Goal: Transaction & Acquisition: Purchase product/service

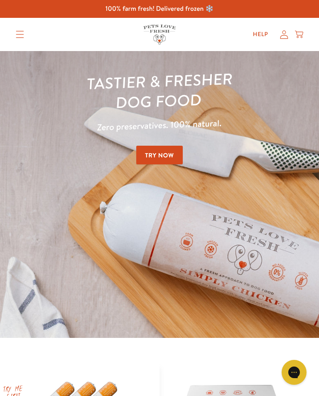
click at [285, 32] on icon at bounding box center [284, 34] width 8 height 9
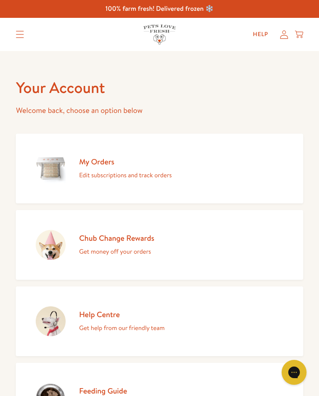
click at [53, 170] on img at bounding box center [51, 169] width 30 height 30
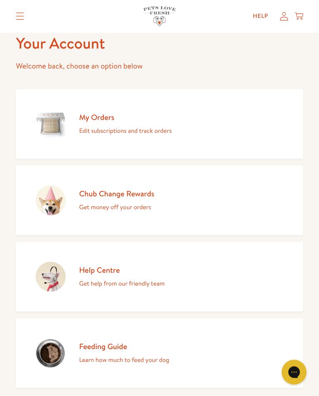
scroll to position [45, 0]
click at [52, 122] on img at bounding box center [51, 124] width 30 height 30
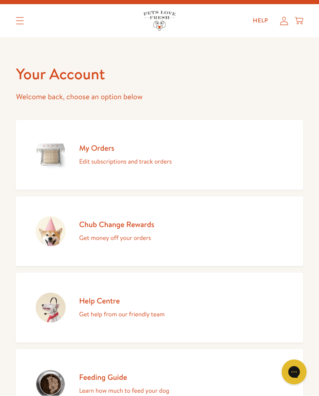
scroll to position [14, 0]
click at [52, 160] on img at bounding box center [51, 155] width 30 height 30
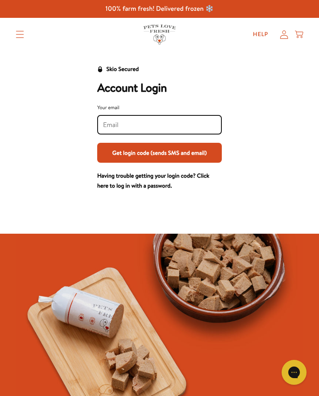
click at [115, 124] on input "Your email" at bounding box center [159, 124] width 113 height 9
type input "vjpitman@hotmail.co.uk"
click at [160, 157] on button "Get login code (sends SMS and email)" at bounding box center [159, 153] width 125 height 20
click at [287, 33] on icon at bounding box center [284, 34] width 8 height 9
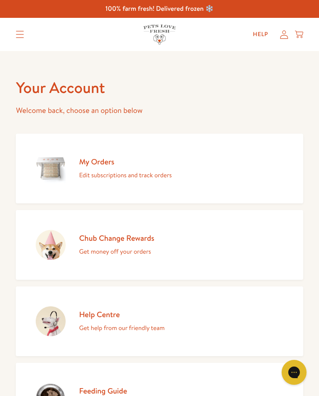
click at [50, 170] on img at bounding box center [51, 169] width 30 height 30
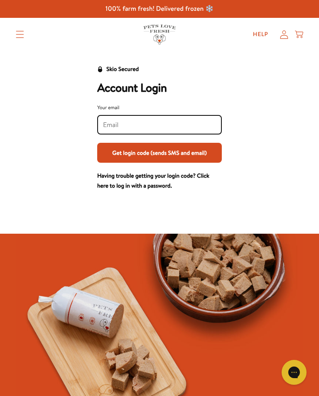
click at [114, 125] on input "Your email" at bounding box center [159, 124] width 113 height 9
type input "vjpitman@hotmail.co.uk"
click at [177, 123] on input "vjpitman@hotmail.co.uk" at bounding box center [159, 124] width 113 height 9
click at [152, 160] on button "Get login code (sends SMS and email)" at bounding box center [159, 153] width 125 height 20
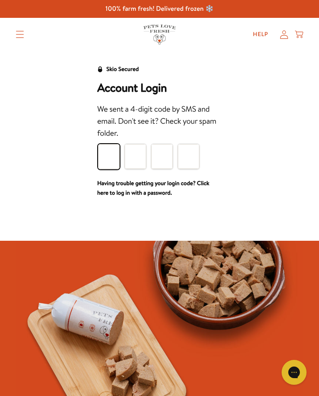
click at [115, 157] on input "Please enter your pin code" at bounding box center [109, 156] width 22 height 25
type input "3"
type input "8"
type input "3"
type input "7"
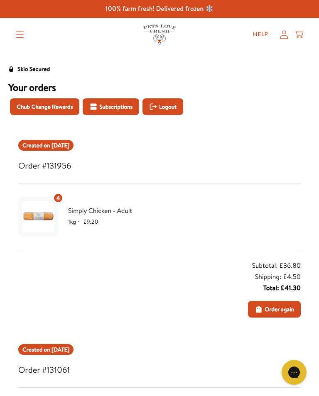
click at [272, 312] on span "Order again" at bounding box center [279, 309] width 29 height 9
click at [59, 112] on button "Chub Change Rewards" at bounding box center [44, 106] width 69 height 17
click at [274, 309] on span "Order again" at bounding box center [279, 309] width 29 height 9
click at [302, 35] on icon at bounding box center [299, 34] width 8 height 9
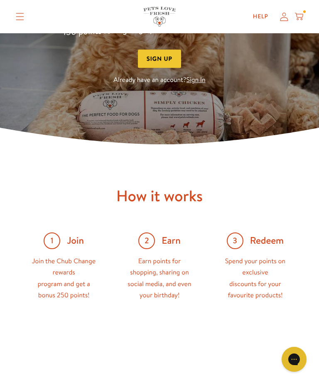
scroll to position [152, 0]
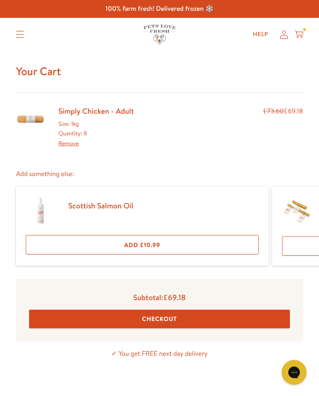
click at [67, 142] on link "Remove" at bounding box center [68, 143] width 20 height 8
click at [82, 162] on div "Simply Chicken - Adult Size: 1kg Quantity: 8 Remove £73.60 £69.18 Add something…" at bounding box center [159, 179] width 287 height 174
click at [71, 145] on link "Remove" at bounding box center [68, 143] width 20 height 8
click at [303, 30] on div at bounding box center [304, 29] width 2 height 2
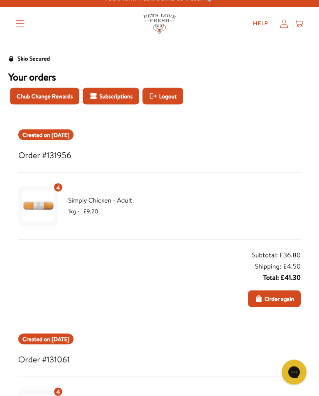
scroll to position [12, 0]
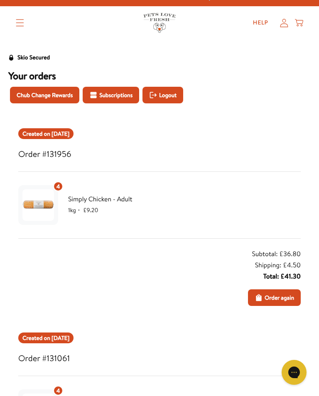
click at [275, 302] on button "Order again" at bounding box center [274, 298] width 53 height 17
click at [302, 21] on icon at bounding box center [299, 22] width 8 height 9
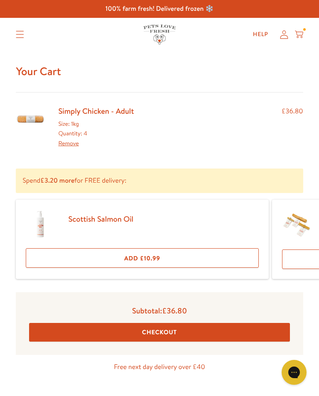
click at [159, 336] on button "Checkout" at bounding box center [159, 332] width 260 height 19
